Goal: Task Accomplishment & Management: Use online tool/utility

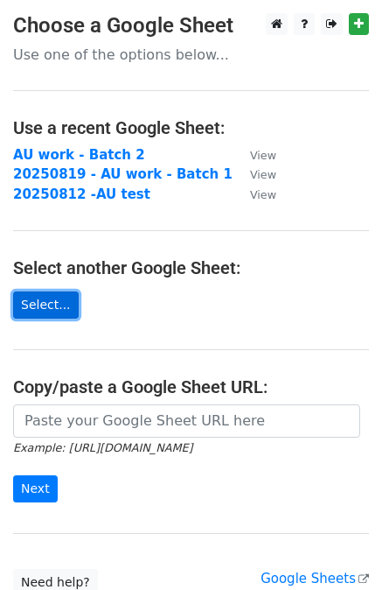
click at [38, 306] on link "Select..." at bounding box center [46, 304] width 66 height 27
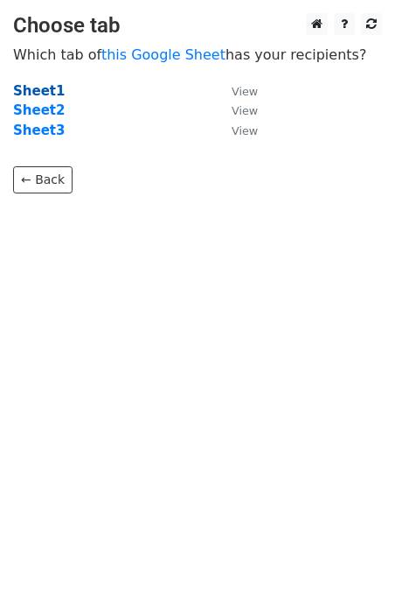
click at [38, 89] on strong "Sheet1" at bounding box center [39, 91] width 52 height 16
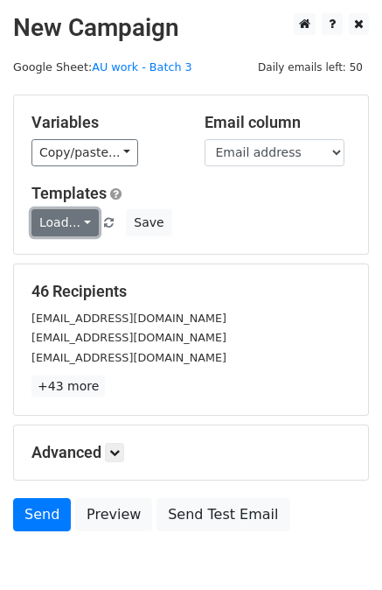
click at [78, 219] on link "Load..." at bounding box center [64, 222] width 67 height 27
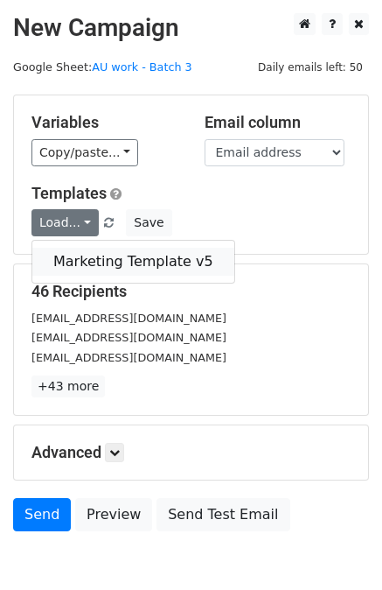
click at [111, 256] on link "Marketing Template v5" at bounding box center [133, 262] width 202 height 28
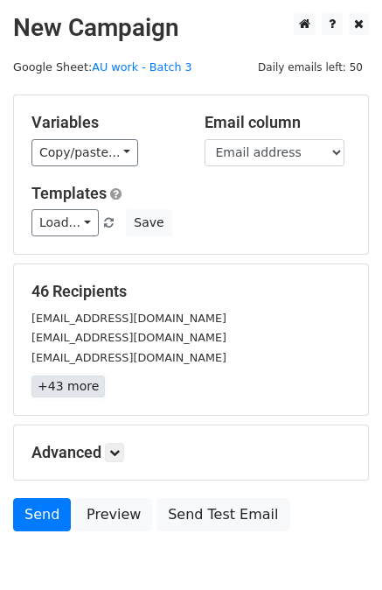
click at [70, 382] on link "+43 more" at bounding box center [67, 386] width 73 height 22
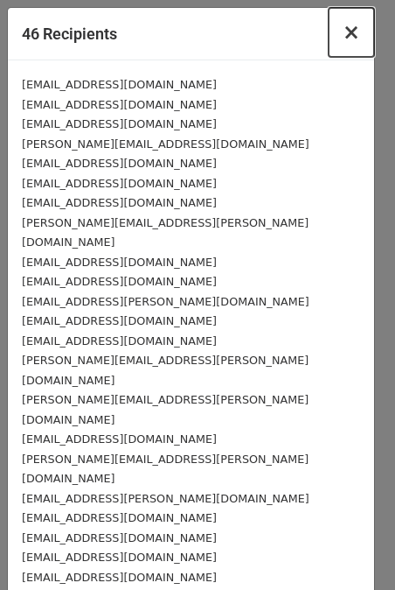
click at [348, 25] on button "×" at bounding box center [351, 32] width 45 height 49
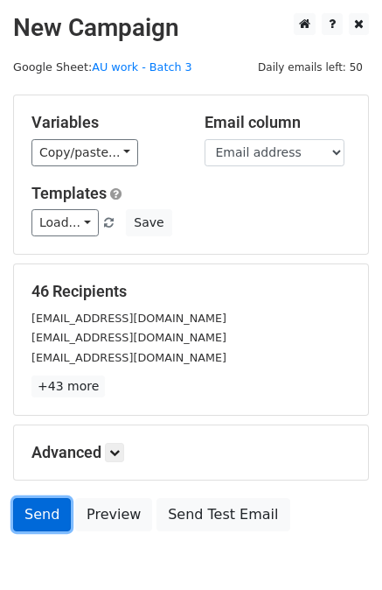
click at [44, 508] on link "Send" at bounding box center [42, 514] width 58 height 33
